Goal: Information Seeking & Learning: Find specific fact

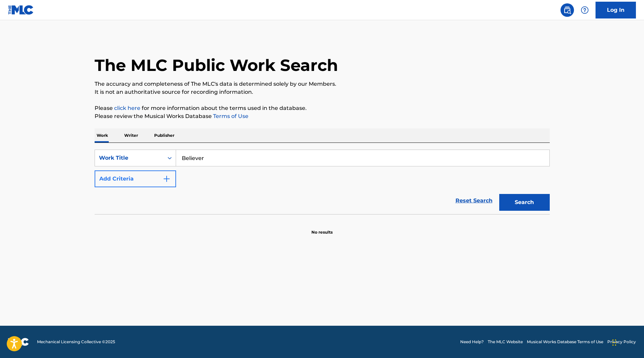
type input "Believer"
click at [101, 178] on button "Add Criteria" at bounding box center [135, 179] width 81 height 17
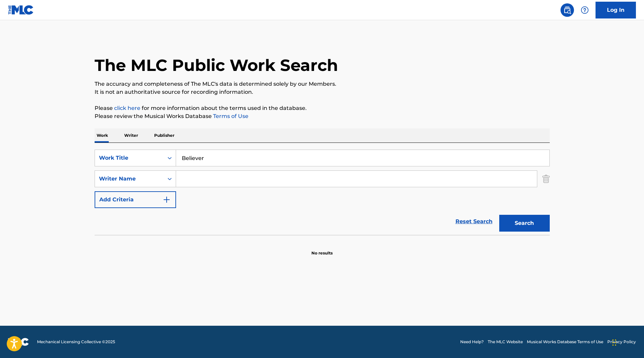
click at [240, 180] on input "Search Form" at bounding box center [356, 179] width 361 height 16
type input "[PERSON_NAME]"
click at [499, 215] on button "Search" at bounding box center [524, 223] width 50 height 17
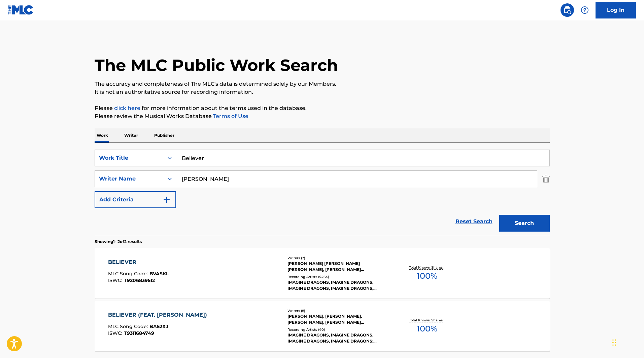
scroll to position [61, 0]
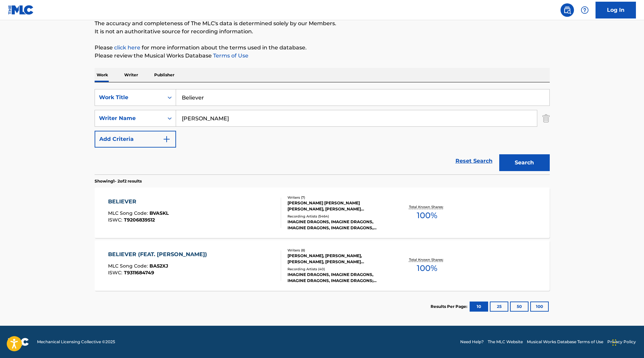
click at [322, 229] on div "IMAGINE DRAGONS, IMAGINE DRAGONS, IMAGINE DRAGONS, IMAGINE DRAGONS, VARIOUS ART…" at bounding box center [338, 225] width 102 height 12
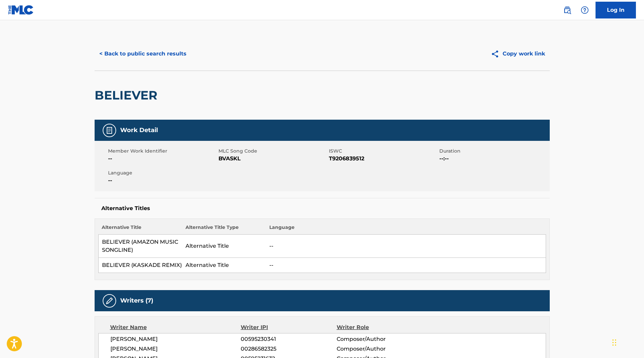
click at [227, 157] on span "BVASKL" at bounding box center [272, 159] width 109 height 8
copy span "BVASKL"
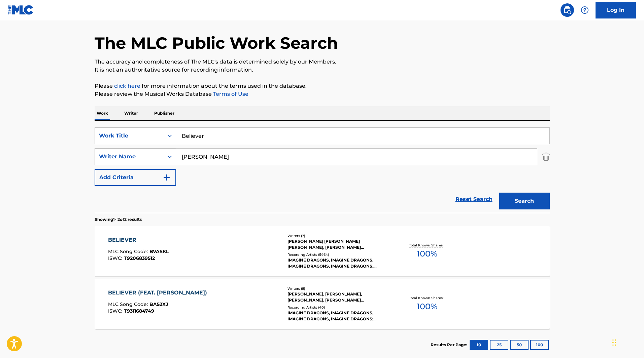
drag, startPoint x: 206, startPoint y: 157, endPoint x: 139, endPoint y: 148, distance: 67.2
click at [139, 148] on div "SearchWithCriteria03bd67bc-070f-4374-8c1d-89a45c5bde02 Work Title Believer Sear…" at bounding box center [322, 157] width 455 height 59
drag, startPoint x: 226, startPoint y: 133, endPoint x: 124, endPoint y: 130, distance: 102.7
click at [124, 130] on div "SearchWithCriteria03bd67bc-070f-4374-8c1d-89a45c5bde02 Work Title Believer" at bounding box center [322, 136] width 455 height 17
type input "We're an American Band"
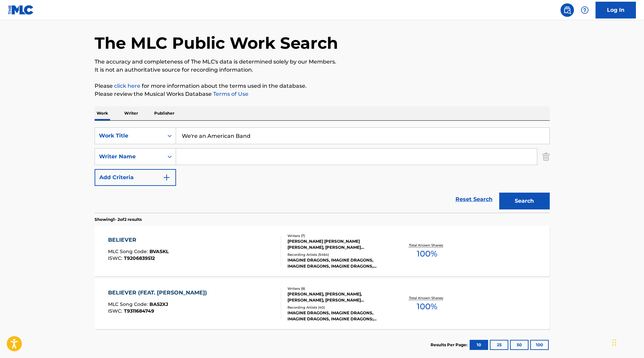
click at [196, 151] on input "Search Form" at bounding box center [356, 157] width 361 height 16
type input "[PERSON_NAME]"
click at [499, 193] on button "Search" at bounding box center [524, 201] width 50 height 17
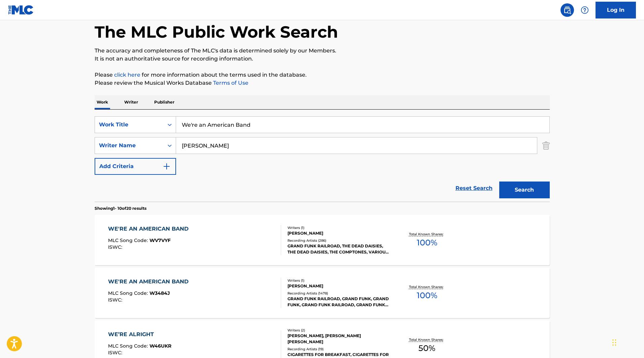
scroll to position [67, 0]
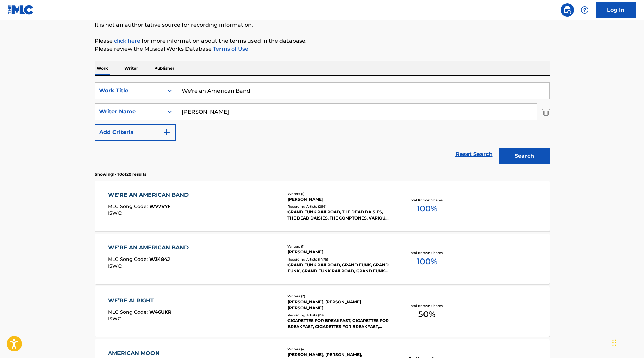
click at [324, 216] on div "GRAND FUNK RAILROAD, THE DEAD DAISIES, THE DEAD DAISIES, THE COMPTONES, VARIOUS…" at bounding box center [338, 215] width 102 height 12
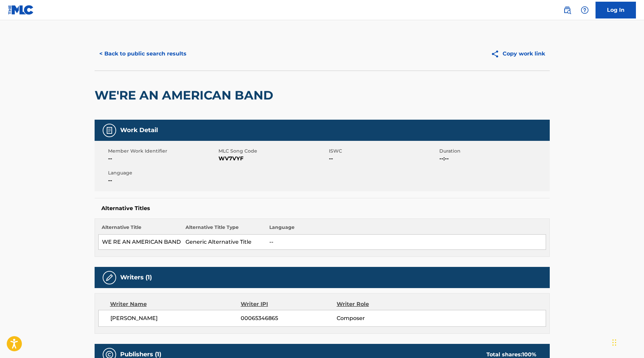
click at [226, 159] on span "WV7VYF" at bounding box center [272, 159] width 109 height 8
copy span "WV7VYF"
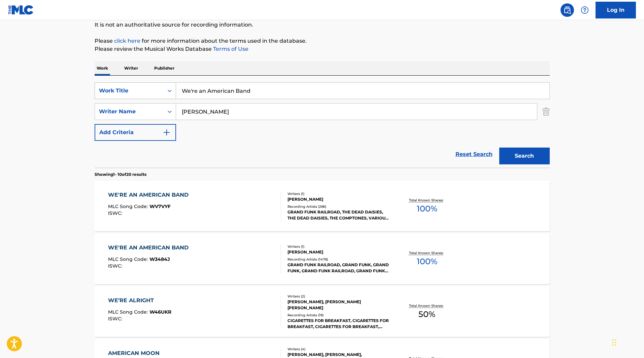
drag, startPoint x: 261, startPoint y: 91, endPoint x: 165, endPoint y: 90, distance: 96.2
click at [165, 90] on div "SearchWithCriteria03bd67bc-070f-4374-8c1d-89a45c5bde02 Work Title We're an Amer…" at bounding box center [322, 90] width 455 height 17
type input "Can't Get Enough"
drag, startPoint x: 223, startPoint y: 112, endPoint x: 130, endPoint y: 110, distance: 92.9
click at [130, 110] on div "SearchWithCriteria8aa460f0-3f36-42e9-b660-410f7729e384 Writer Name [PERSON_NAME]" at bounding box center [322, 111] width 455 height 17
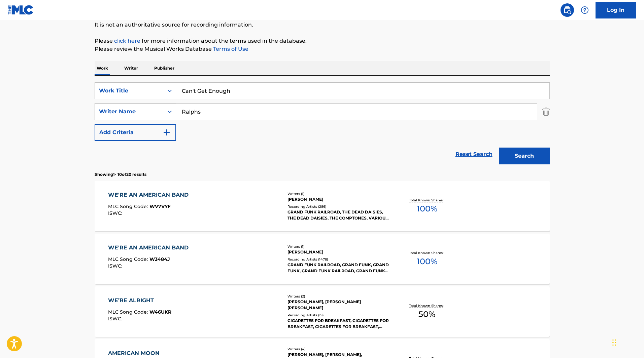
type input "Ralphs"
click at [499, 148] on button "Search" at bounding box center [524, 156] width 50 height 17
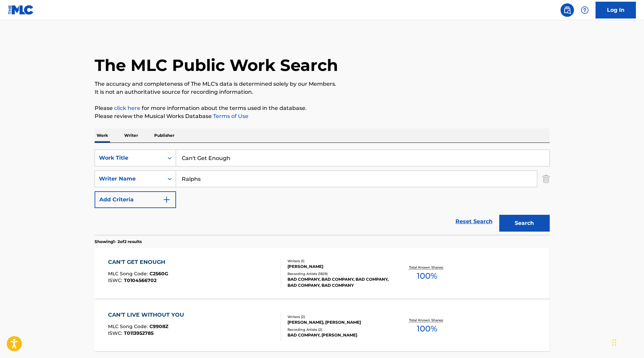
scroll to position [61, 0]
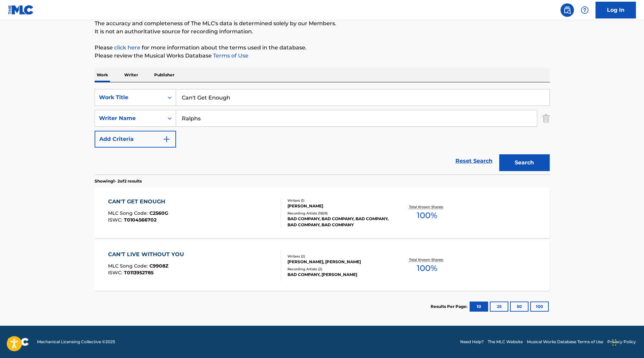
click at [312, 219] on div "BAD COMPANY, BAD COMPANY, BAD COMPANY, BAD COMPANY, BAD COMPANY" at bounding box center [338, 222] width 102 height 12
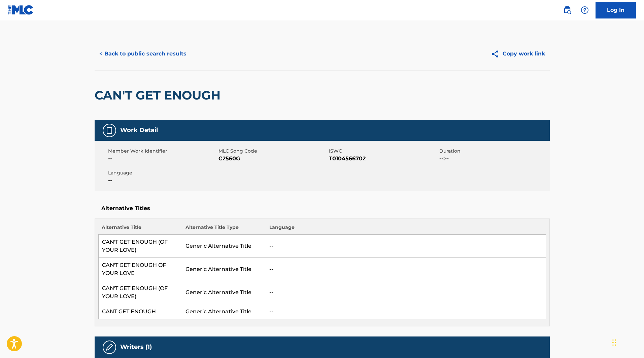
click at [234, 158] on span "C2560G" at bounding box center [272, 159] width 109 height 8
copy span "C2560G"
